Goal: Task Accomplishment & Management: Use online tool/utility

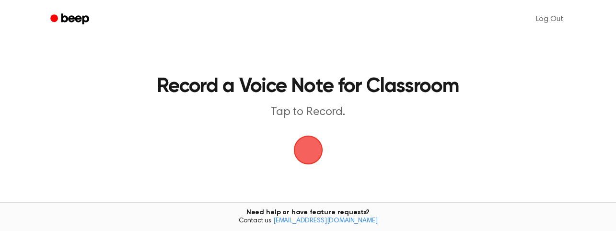
click at [307, 145] on span "button" at bounding box center [308, 150] width 31 height 31
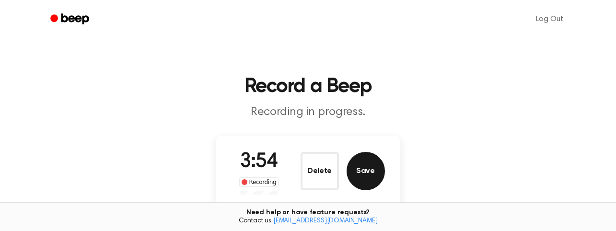
click at [364, 168] on button "Save" at bounding box center [366, 171] width 38 height 38
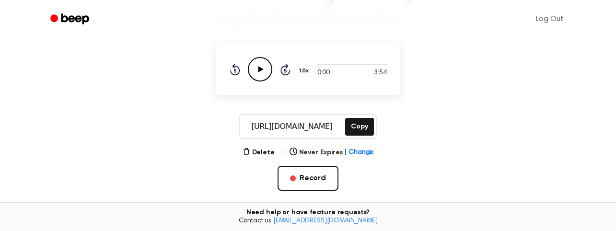
scroll to position [121, 0]
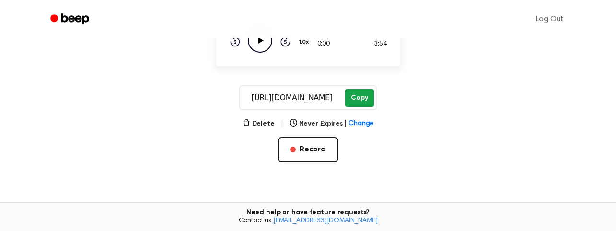
click at [348, 100] on button "Copy" at bounding box center [359, 98] width 28 height 18
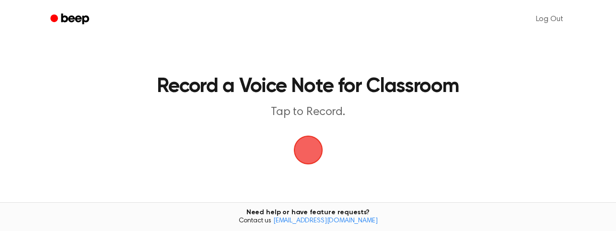
click at [308, 143] on span "button" at bounding box center [309, 150] width 54 height 54
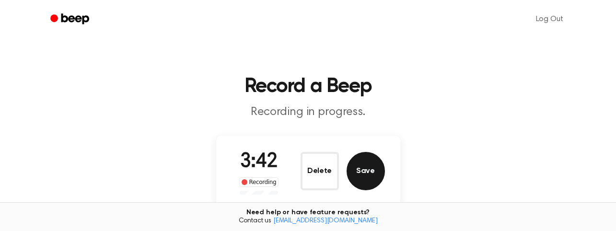
click at [364, 174] on button "Save" at bounding box center [366, 171] width 38 height 38
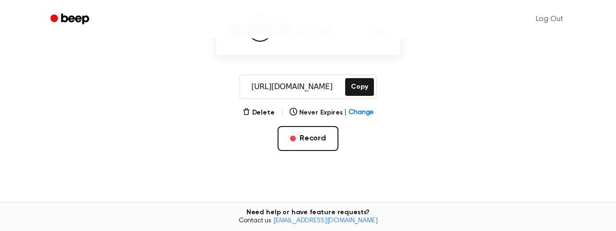
scroll to position [132, 0]
click at [356, 87] on button "Copy" at bounding box center [359, 87] width 28 height 18
